Goal: Information Seeking & Learning: Learn about a topic

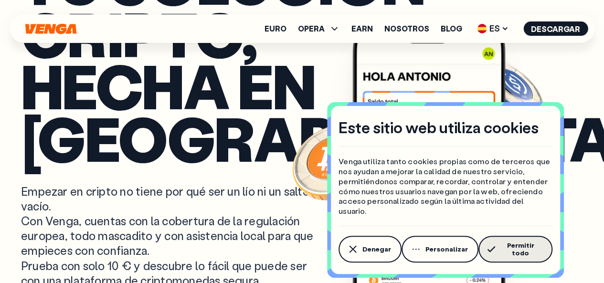
click at [502, 248] on span "Permitir todo" at bounding box center [520, 248] width 43 height 15
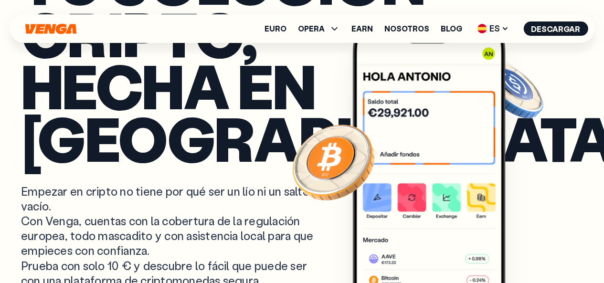
click at [550, 155] on article "Tu solución cripto, hecha en [GEOGRAPHIC_DATA] Empezar en cripto no tiene por q…" at bounding box center [302, 160] width 562 height 411
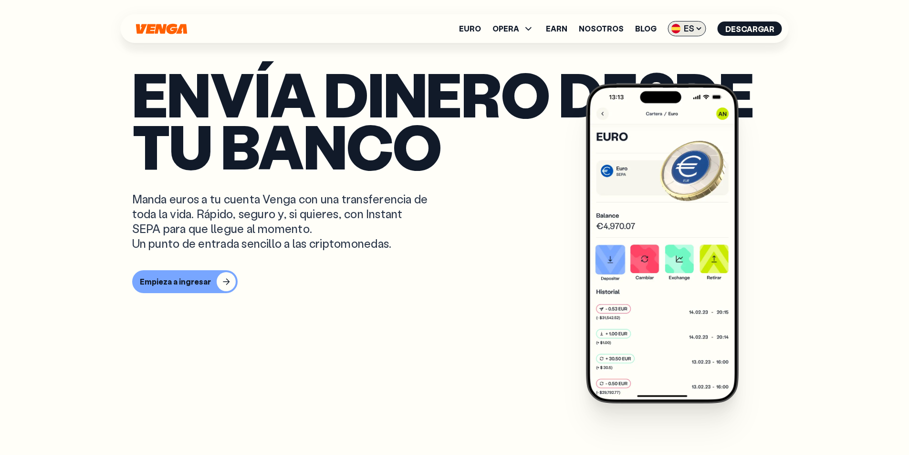
scroll to position [263, 0]
click at [603, 31] on icon at bounding box center [699, 29] width 8 height 8
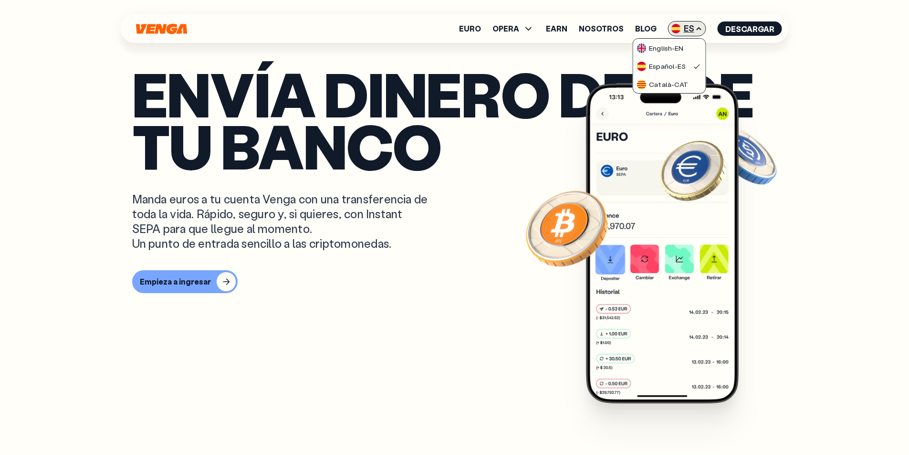
click at [603, 31] on icon at bounding box center [699, 29] width 8 height 8
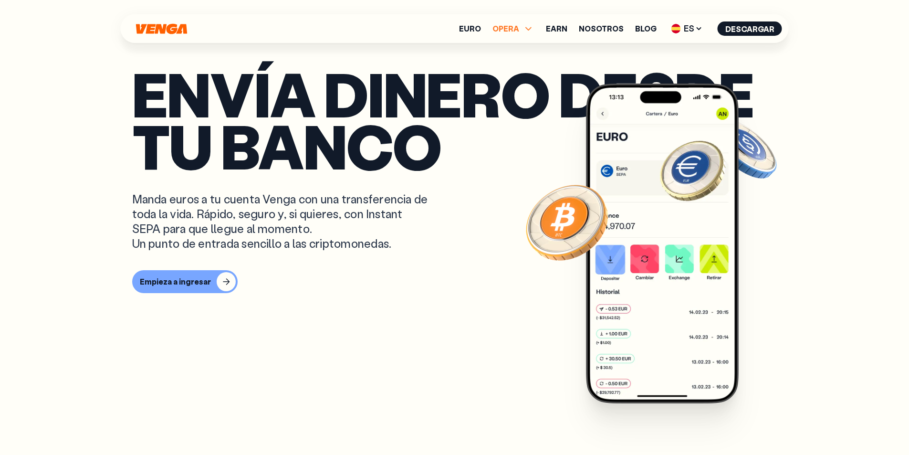
click at [534, 26] on icon at bounding box center [528, 28] width 11 height 11
click at [603, 31] on link "Nosotros" at bounding box center [601, 29] width 45 height 8
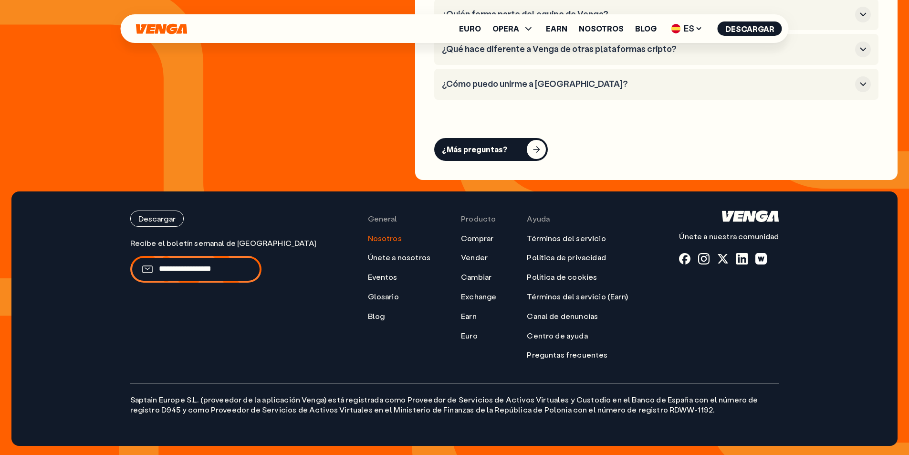
scroll to position [3900, 0]
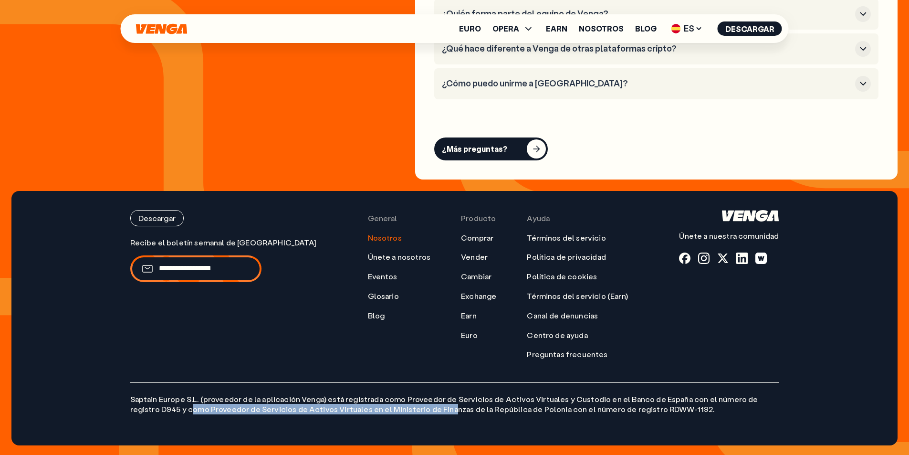
drag, startPoint x: 169, startPoint y: 415, endPoint x: 415, endPoint y: 410, distance: 245.8
click at [415, 283] on div "Descargar Únete a nuestra comunidad General Nosotros Únete a nosotros Eventos G…" at bounding box center [454, 318] width 687 height 254
click at [380, 283] on div "Descargar Únete a nuestra comunidad General Nosotros Únete a nosotros Eventos G…" at bounding box center [454, 318] width 687 height 254
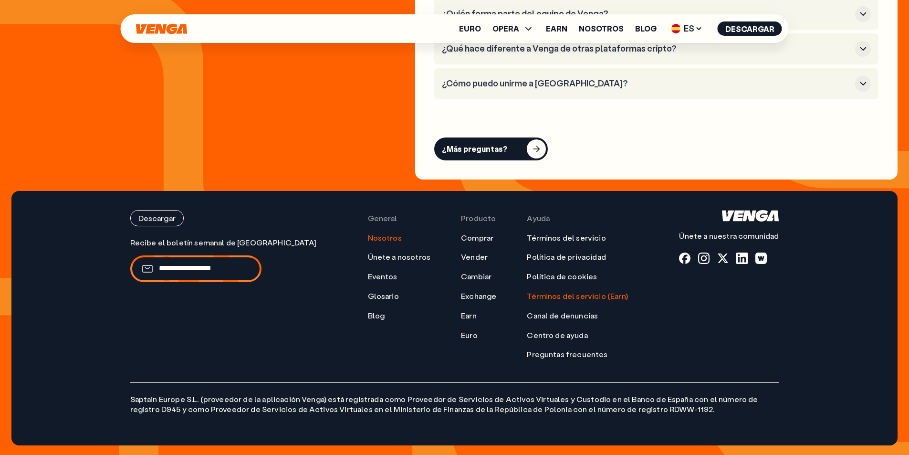
click at [537, 283] on link "Términos del servicio (Earn)" at bounding box center [577, 296] width 101 height 10
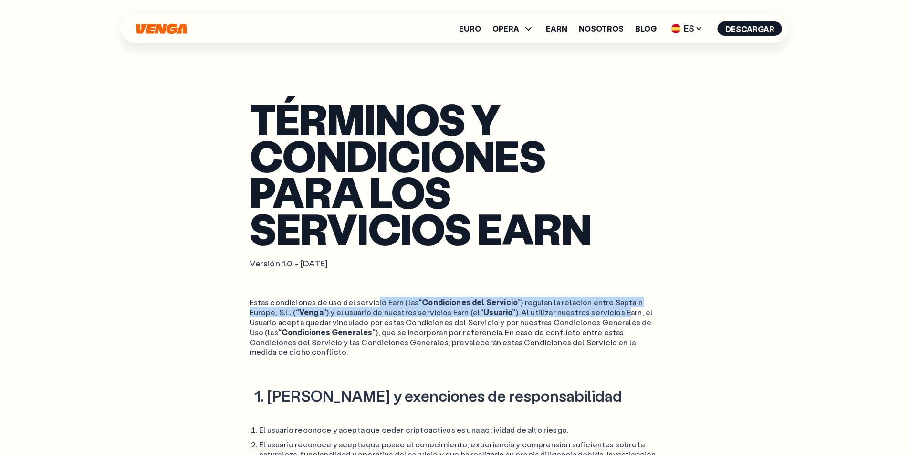
drag, startPoint x: 374, startPoint y: 302, endPoint x: 590, endPoint y: 310, distance: 216.4
click at [590, 283] on ol "Estas condiciones de uso del servicio Earn (las “Condiciones del Servicio” ) re…" at bounding box center [455, 327] width 410 height 60
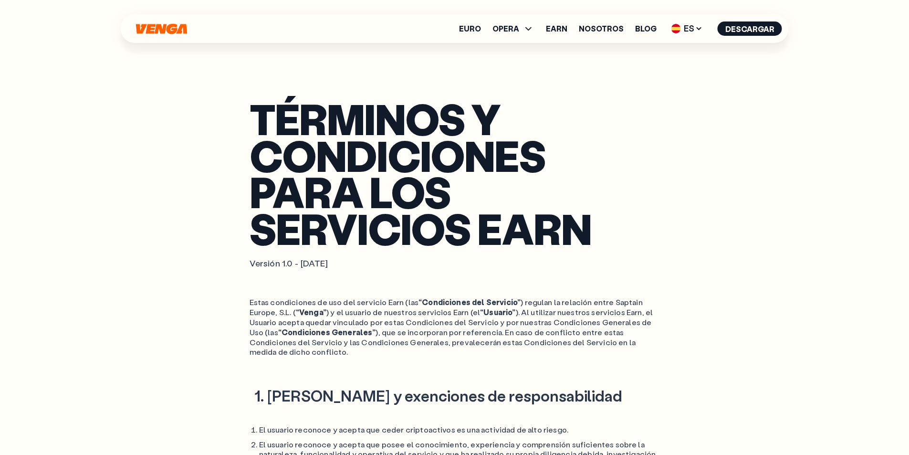
click at [563, 283] on ol "Estas condiciones de uso del servicio Earn (las “Condiciones del Servicio” ) re…" at bounding box center [455, 327] width 410 height 60
click at [510, 27] on span "OPERA" at bounding box center [506, 29] width 27 height 8
click at [603, 31] on link "Nosotros" at bounding box center [601, 29] width 45 height 8
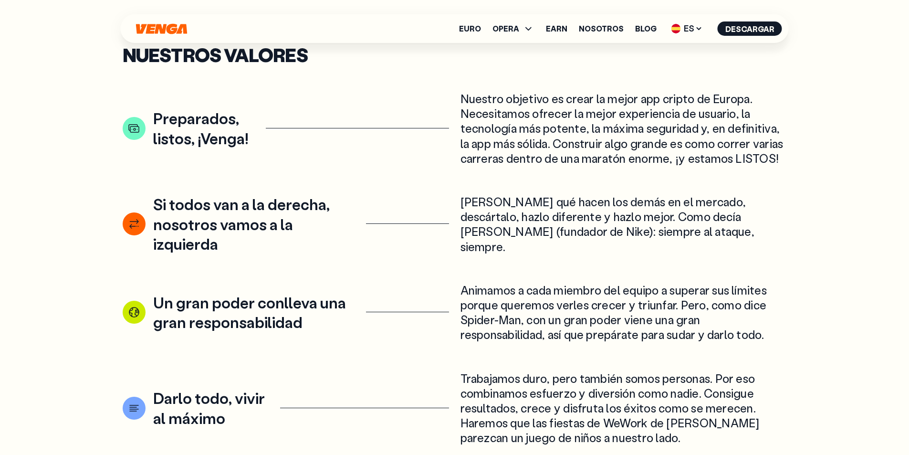
scroll to position [1432, 0]
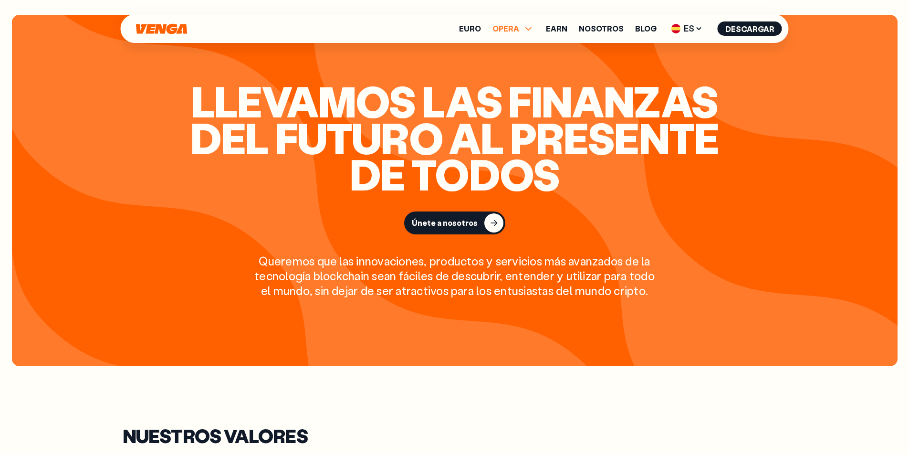
click at [508, 30] on span "OPERA" at bounding box center [506, 29] width 27 height 8
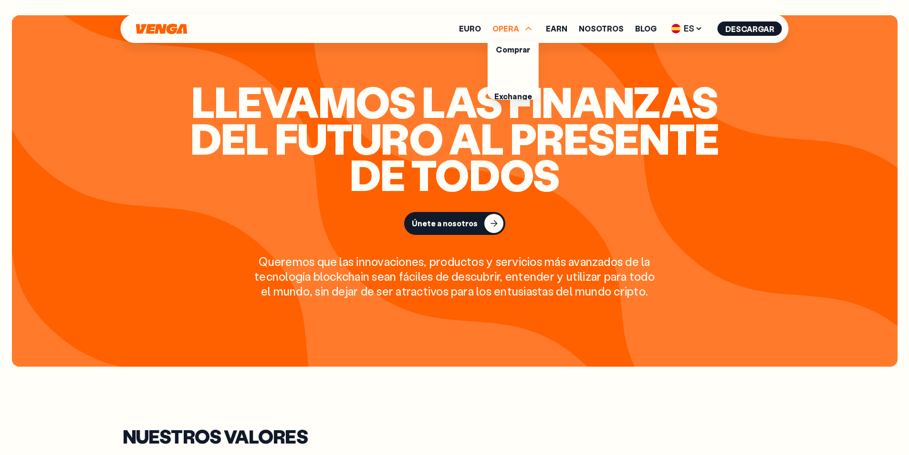
click at [508, 30] on span "OPERA" at bounding box center [506, 29] width 27 height 8
click at [472, 29] on link "Euro" at bounding box center [470, 29] width 22 height 8
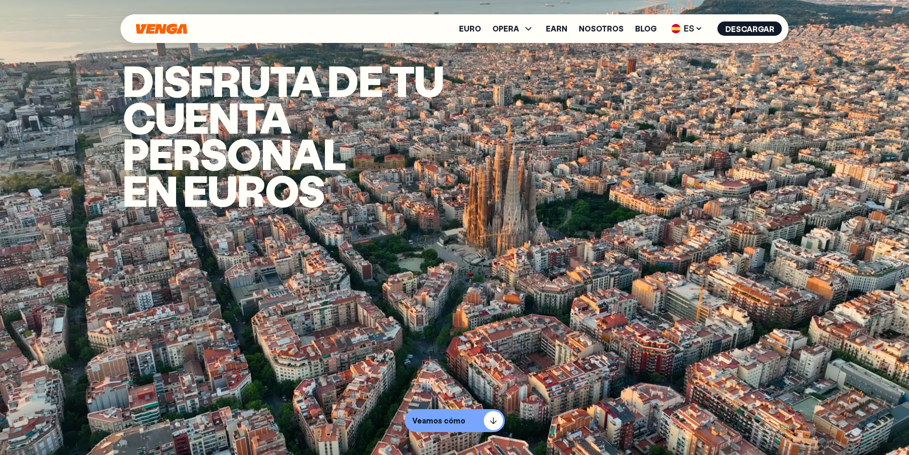
click at [168, 26] on icon "Inicio" at bounding box center [161, 28] width 51 height 10
